Goal: Task Accomplishment & Management: Complete application form

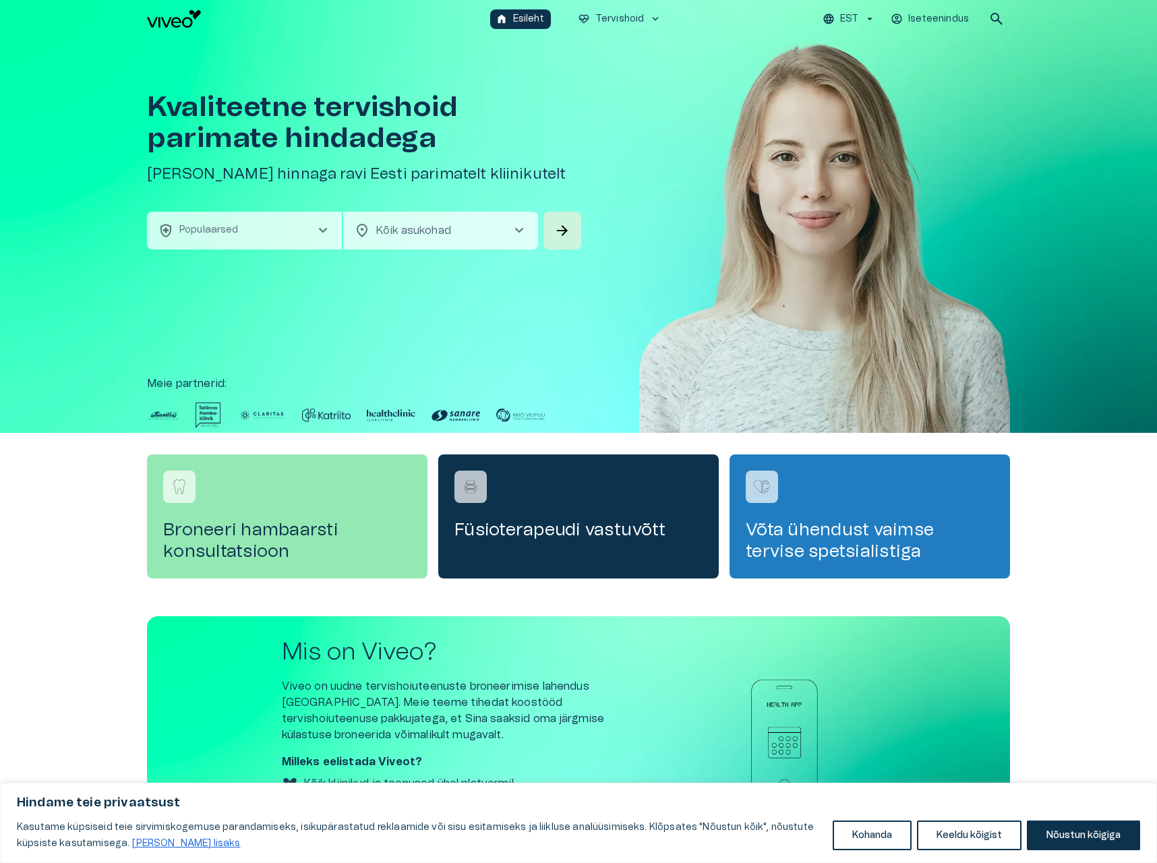
click at [7, 347] on div "Kvaliteetne tervishoid parimate hindadega Broneeri soodsaima hinnaga ravi Eesti…" at bounding box center [578, 235] width 1157 height 395
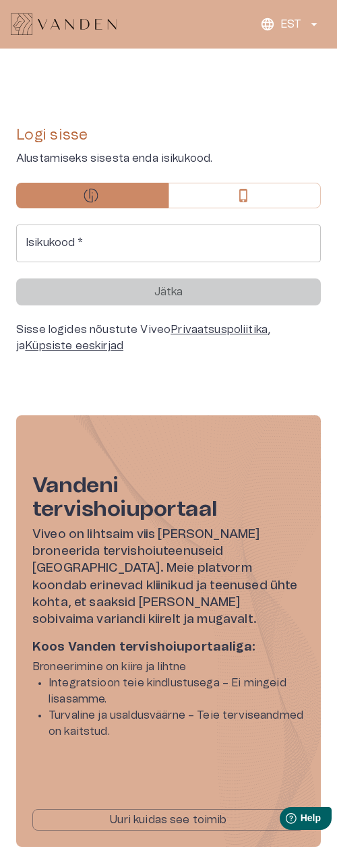
click at [86, 249] on input "Isikukood   *" at bounding box center [168, 244] width 305 height 38
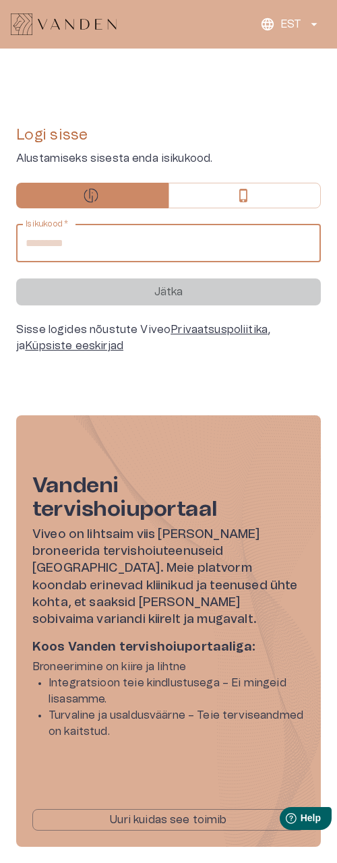
type input "**********"
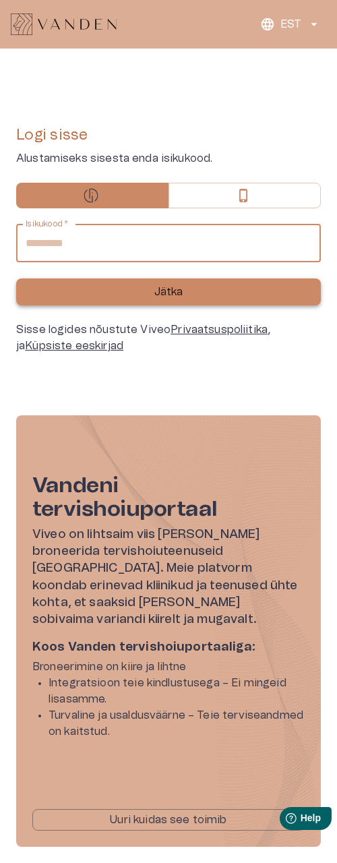
click at [70, 289] on button "Jätka" at bounding box center [168, 291] width 305 height 27
